Goal: Understand process/instructions: Learn how to perform a task or action

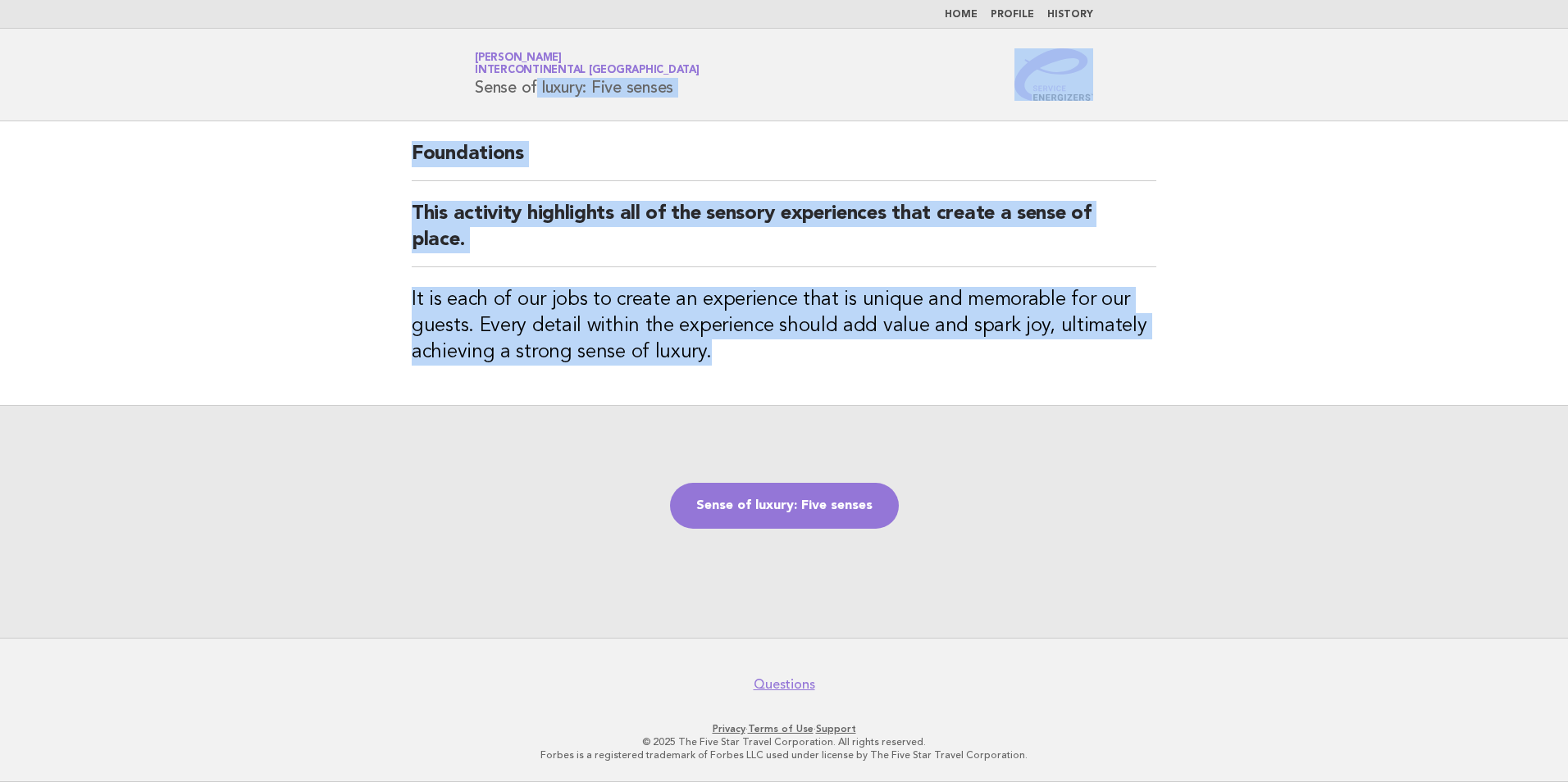
drag, startPoint x: 733, startPoint y: 374, endPoint x: 436, endPoint y: 113, distance: 395.4
click at [436, 113] on body "Home Profile History Service Energizers Janice Lasangue InterContinental Doha B…" at bounding box center [784, 391] width 1568 height 782
copy body "Sense of luxury: Five senses Foundations This activity highlights all of the se…"
click at [831, 502] on link "Sense of luxury: Five senses" at bounding box center [784, 506] width 229 height 46
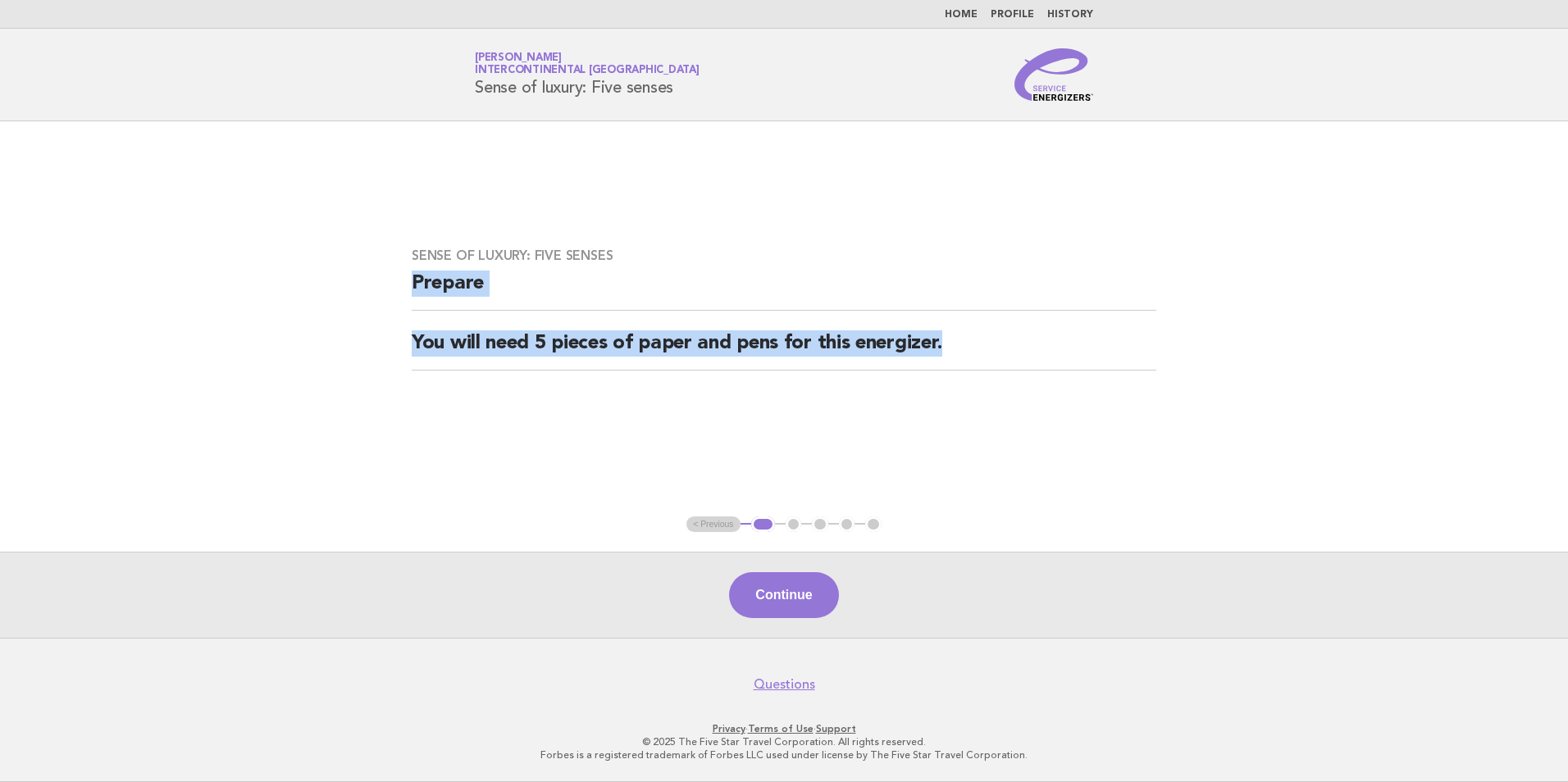
drag, startPoint x: 990, startPoint y: 335, endPoint x: 408, endPoint y: 303, distance: 582.9
click at [408, 303] on div "Sense of luxury: Five senses Prepare You will need 5 pieces of paper and pens f…" at bounding box center [784, 318] width 784 height 182
copy div "Prepare You will need 5 pieces of paper and pens for this energizer."
click at [815, 590] on button "Continue" at bounding box center [784, 595] width 109 height 46
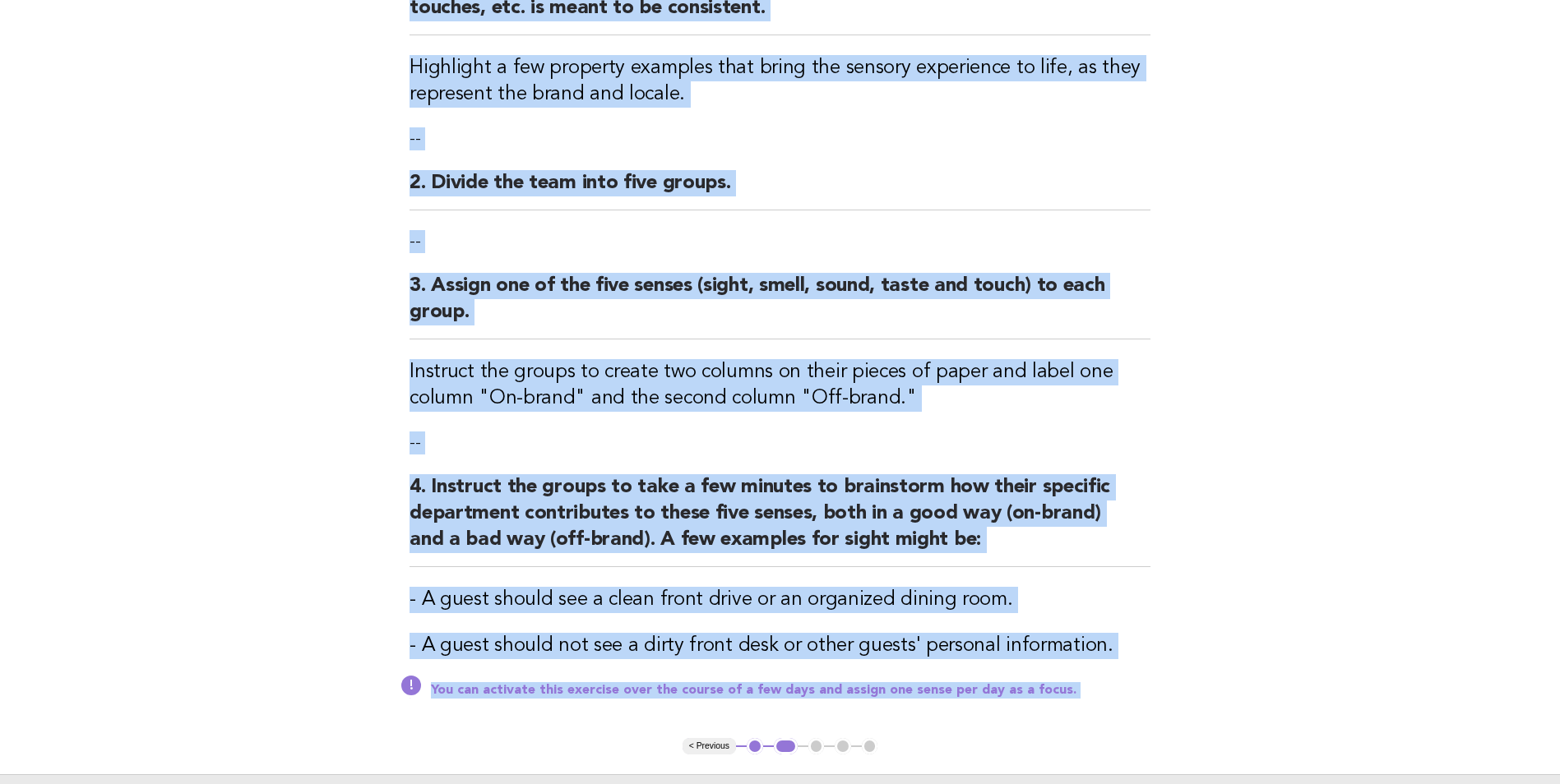
scroll to position [476, 0]
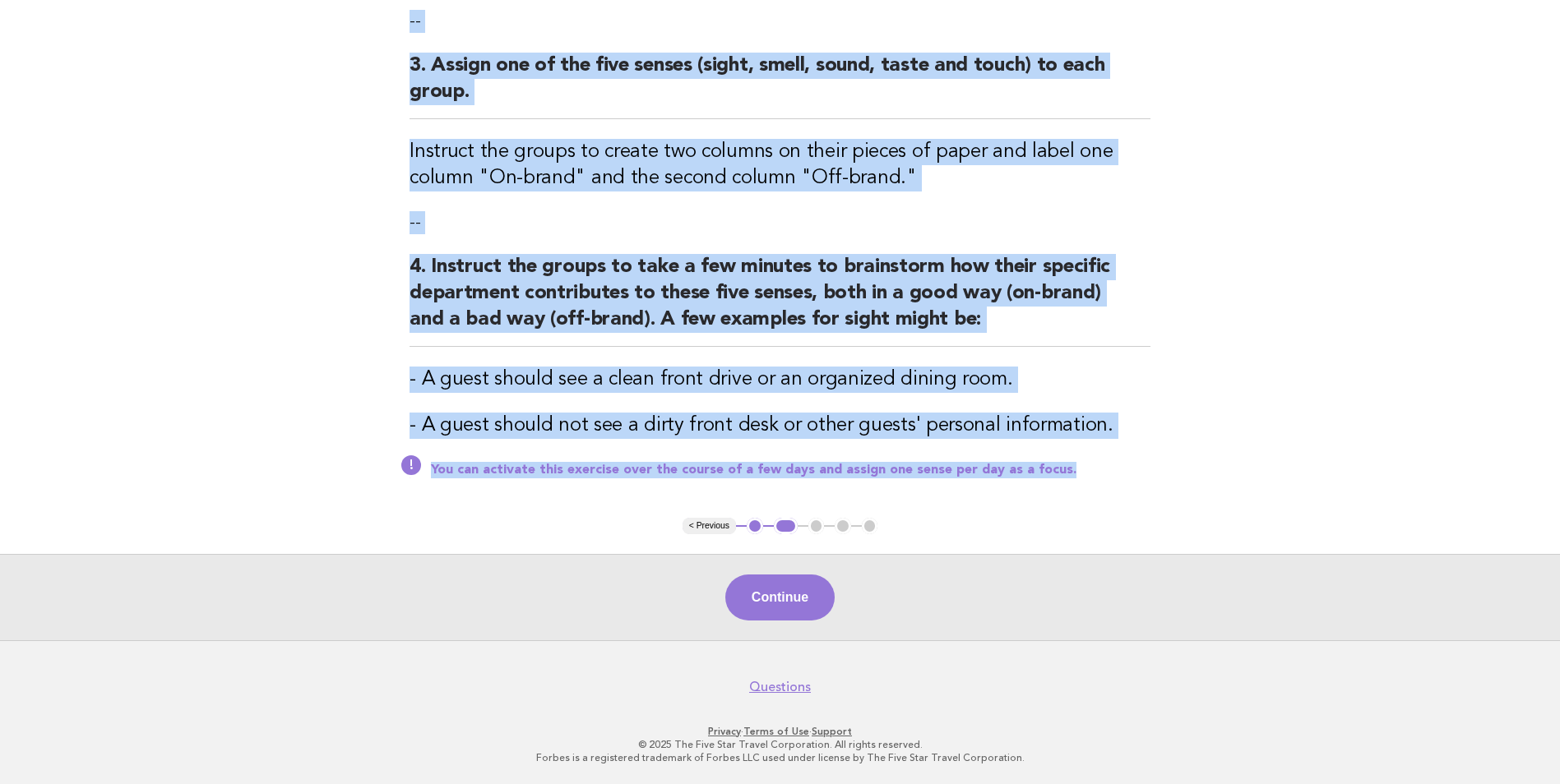
drag, startPoint x: 407, startPoint y: 173, endPoint x: 1070, endPoint y: 475, distance: 728.5
click at [1070, 475] on div "Sense of luxury: Five senses Activity 1. Explain that experiences are sensory; …" at bounding box center [780, 82] width 780 height 872
copy div "Activity 1. Explain that experiences are sensory; everything the guest sees, ta…"
click at [786, 581] on button "Continue" at bounding box center [780, 598] width 110 height 46
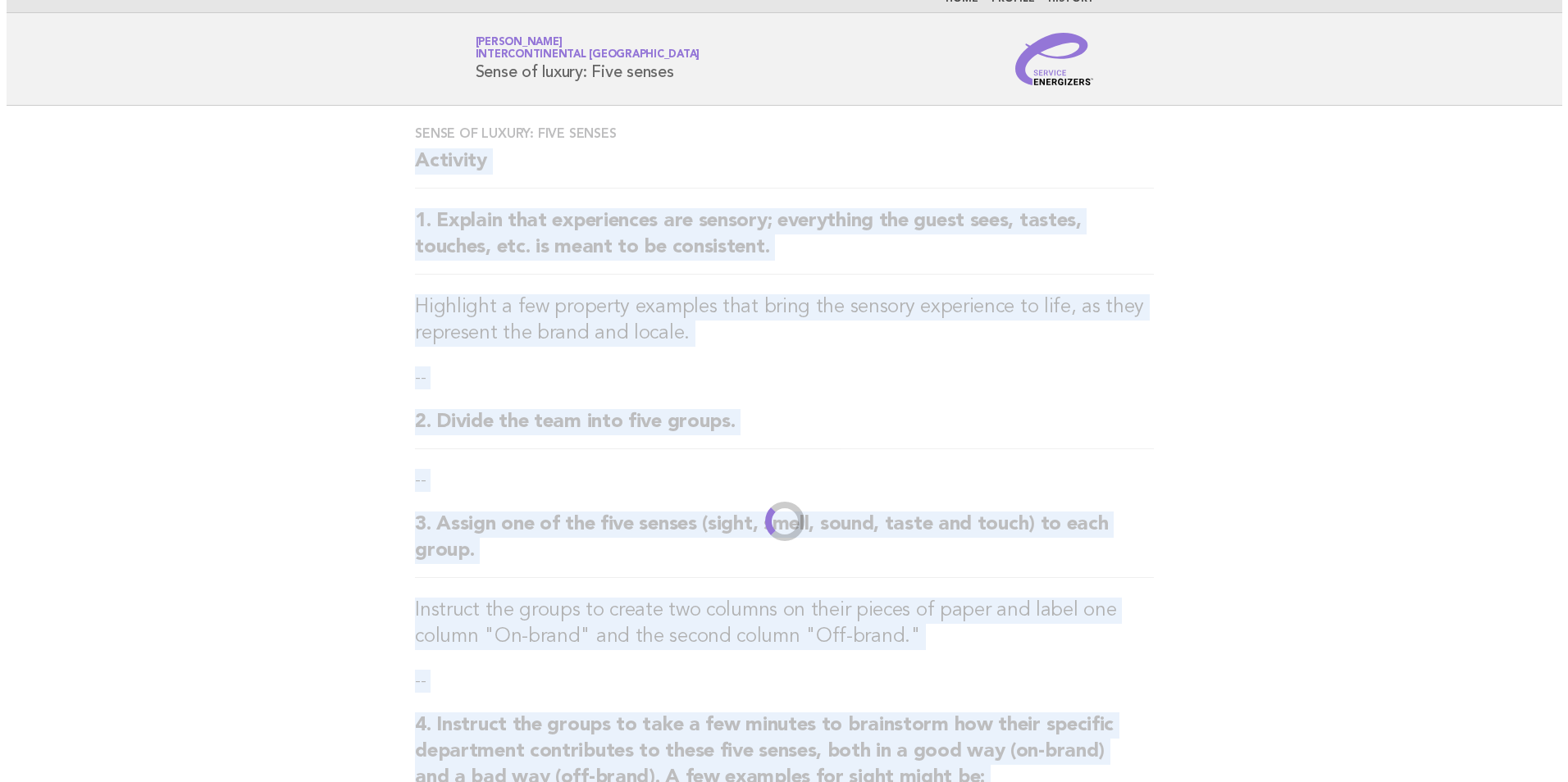
scroll to position [0, 0]
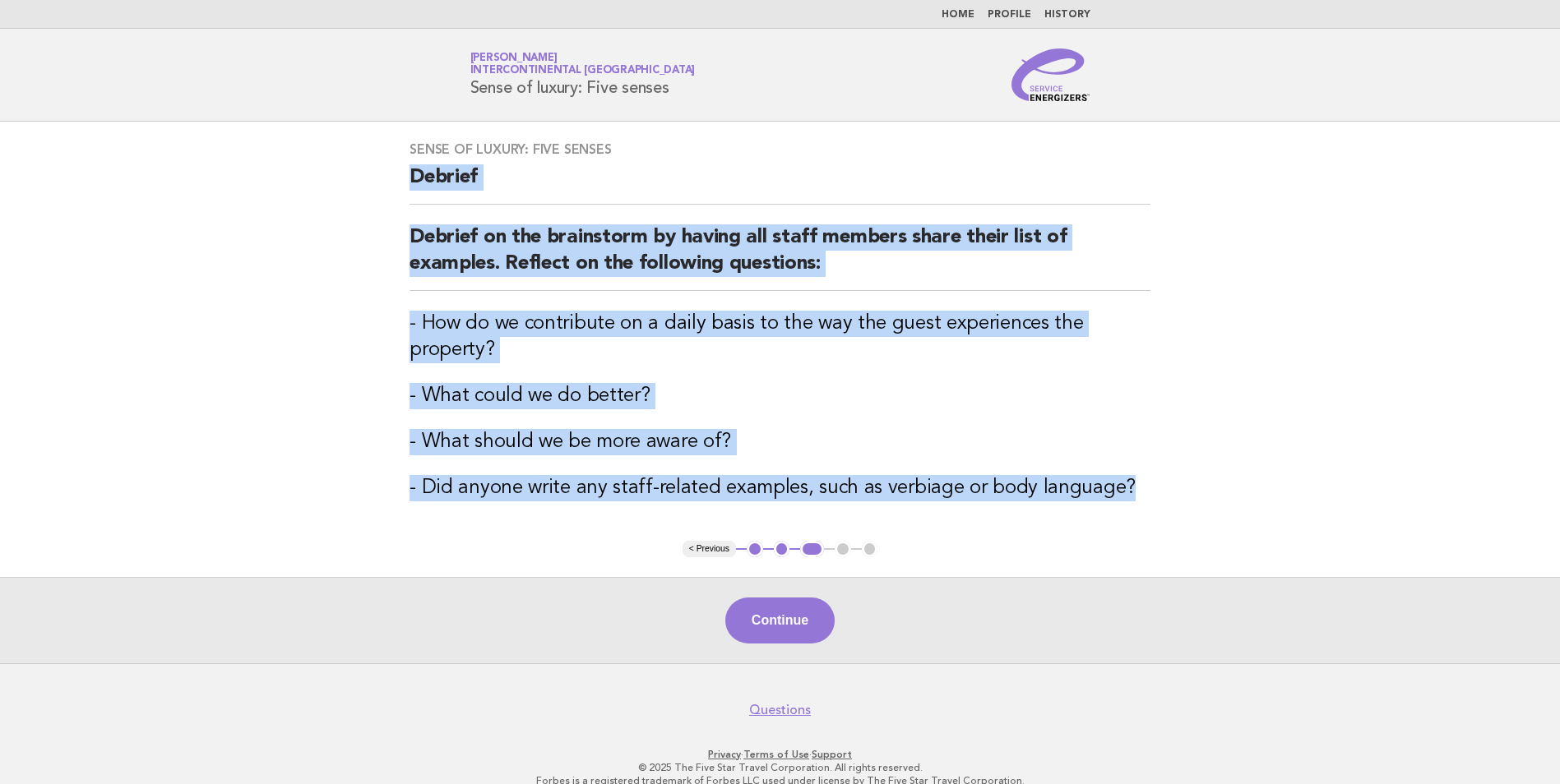
drag, startPoint x: 1120, startPoint y: 495, endPoint x: 410, endPoint y: 182, distance: 775.9
click at [410, 182] on div "Sense of luxury: Five senses Debrief Debrief on the brainstorm by having all st…" at bounding box center [780, 331] width 780 height 419
copy div "[PERSON_NAME] on the brainstorm by having all staff members share their list of…"
click at [798, 610] on button "Continue" at bounding box center [780, 621] width 110 height 46
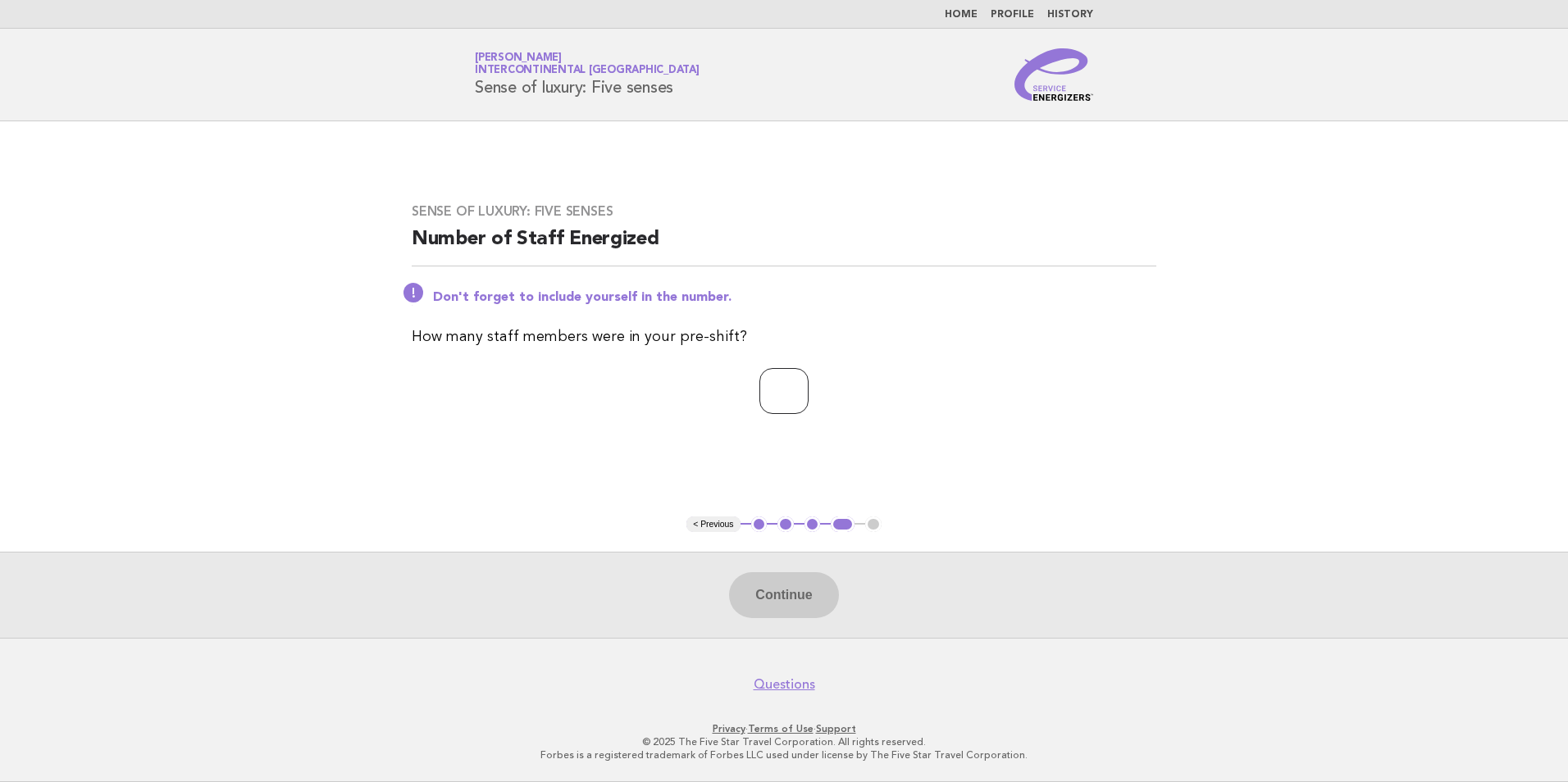
click at [788, 391] on input "number" at bounding box center [784, 391] width 49 height 46
type input "**"
click at [795, 596] on button "Continue" at bounding box center [784, 595] width 109 height 46
